Goal: Task Accomplishment & Management: Manage account settings

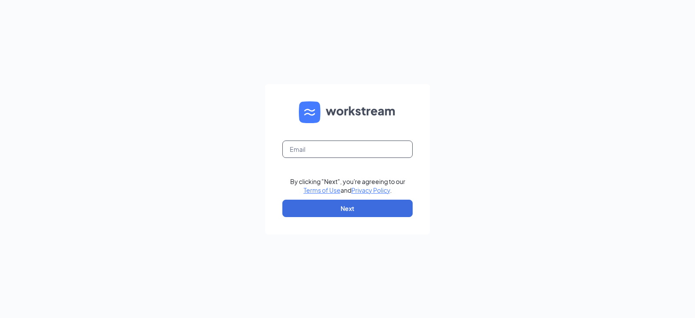
click at [309, 149] on input "text" at bounding box center [347, 148] width 130 height 17
type input "[EMAIL_ADDRESS][DOMAIN_NAME]"
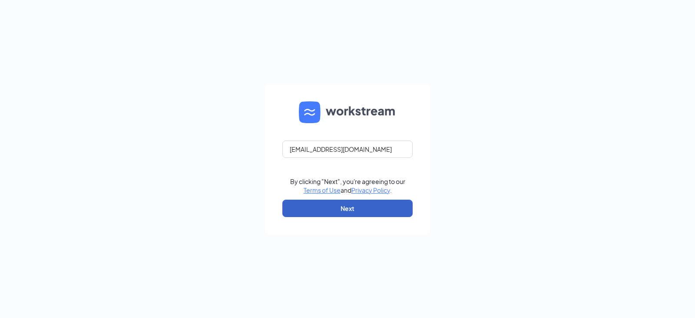
click at [336, 204] on button "Next" at bounding box center [347, 207] width 130 height 17
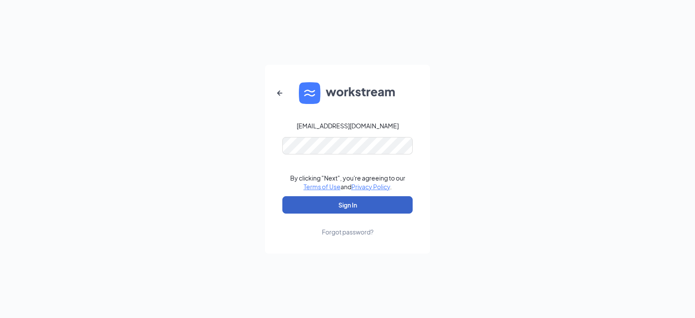
click at [349, 203] on button "Sign In" at bounding box center [347, 204] width 130 height 17
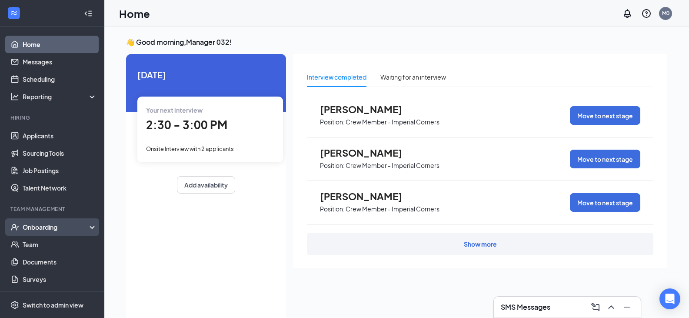
click at [50, 226] on div "Onboarding" at bounding box center [56, 226] width 67 height 9
click at [50, 245] on link "Overview" at bounding box center [60, 244] width 74 height 17
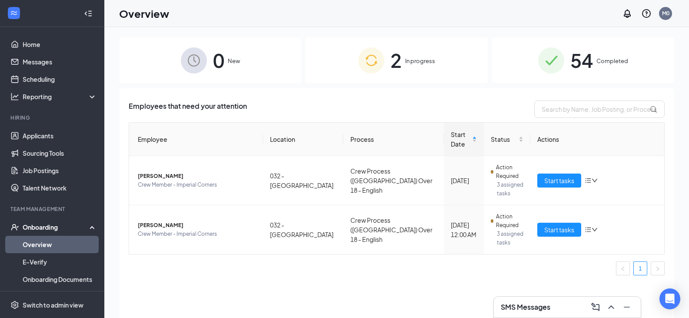
click at [404, 66] on div "2 In progress" at bounding box center [396, 60] width 182 height 46
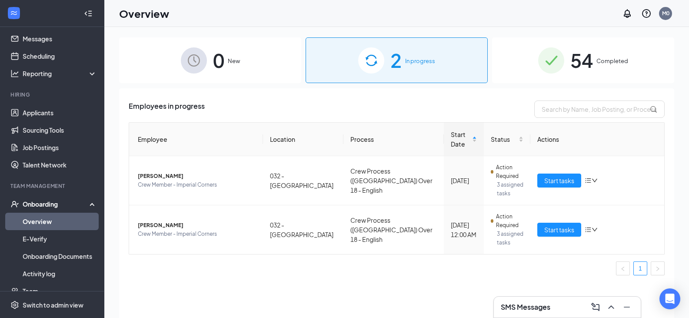
scroll to position [43, 0]
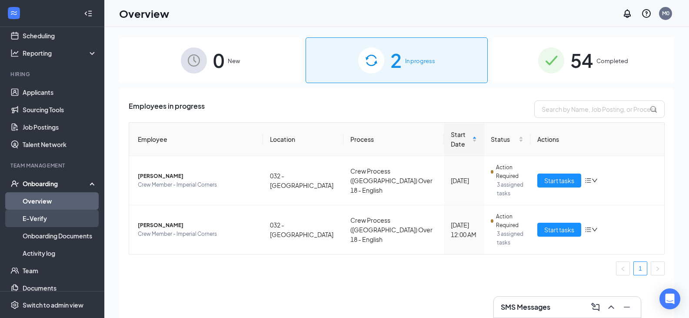
click at [53, 217] on link "E-Verify" at bounding box center [60, 217] width 74 height 17
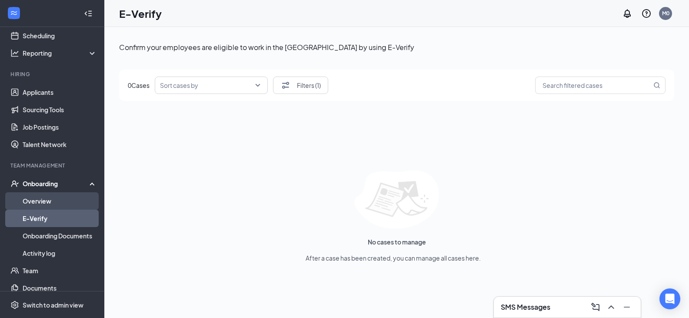
click at [44, 200] on link "Overview" at bounding box center [60, 200] width 74 height 17
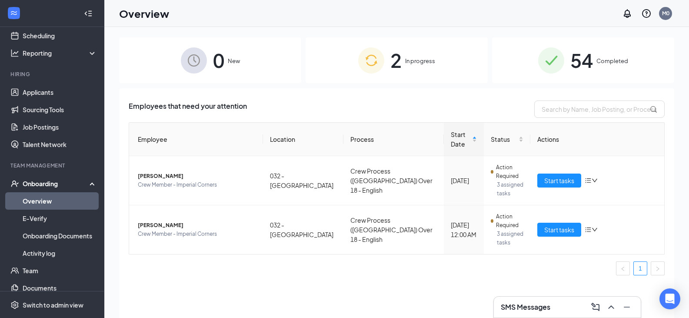
click at [615, 53] on div "54 Completed" at bounding box center [583, 60] width 182 height 46
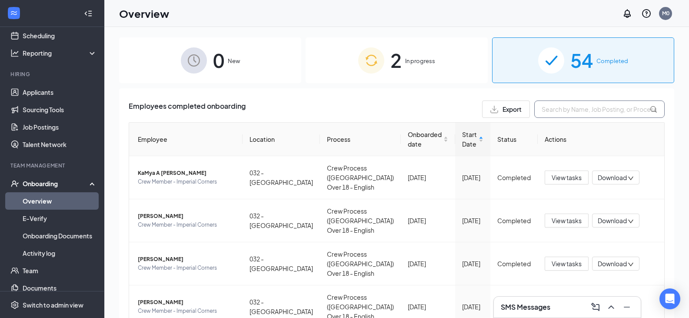
click at [573, 110] on input "text" at bounding box center [599, 108] width 130 height 17
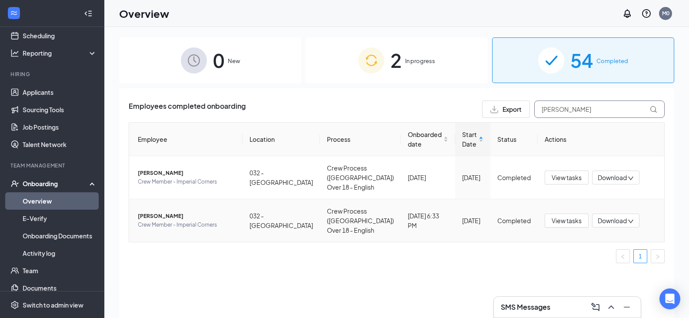
type input "[PERSON_NAME]"
click at [169, 216] on span "[PERSON_NAME]" at bounding box center [187, 216] width 98 height 9
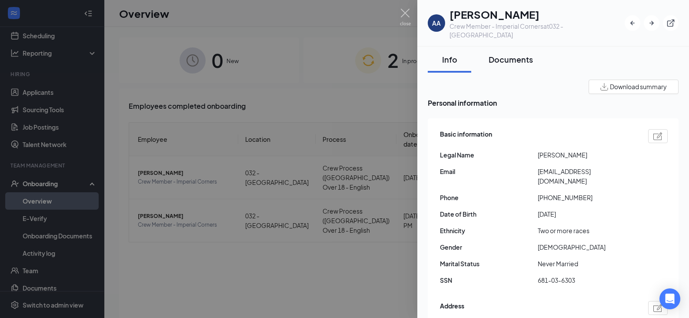
click at [511, 57] on button "Documents" at bounding box center [511, 59] width 62 height 26
click at [513, 54] on div "Documents" at bounding box center [510, 59] width 44 height 11
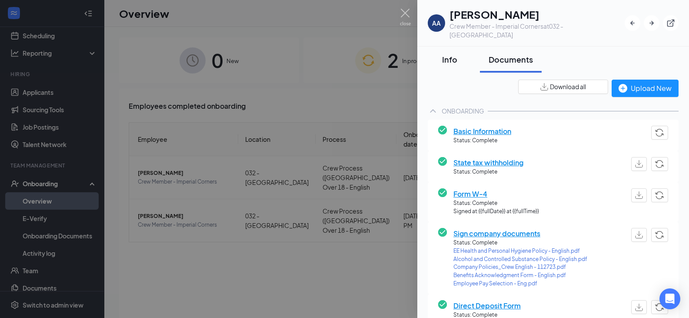
click at [452, 54] on div "Info" at bounding box center [449, 59] width 26 height 11
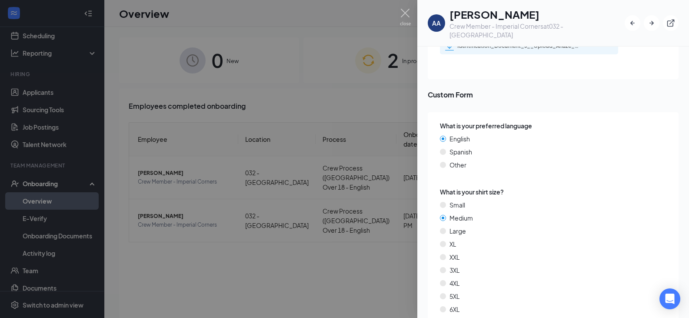
scroll to position [1481, 0]
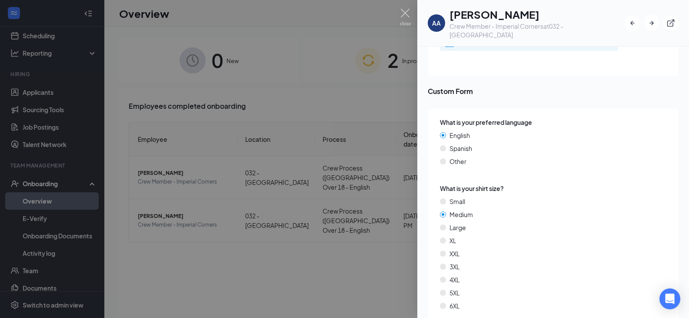
click at [398, 19] on div at bounding box center [344, 159] width 689 height 318
